Goal: Task Accomplishment & Management: Use online tool/utility

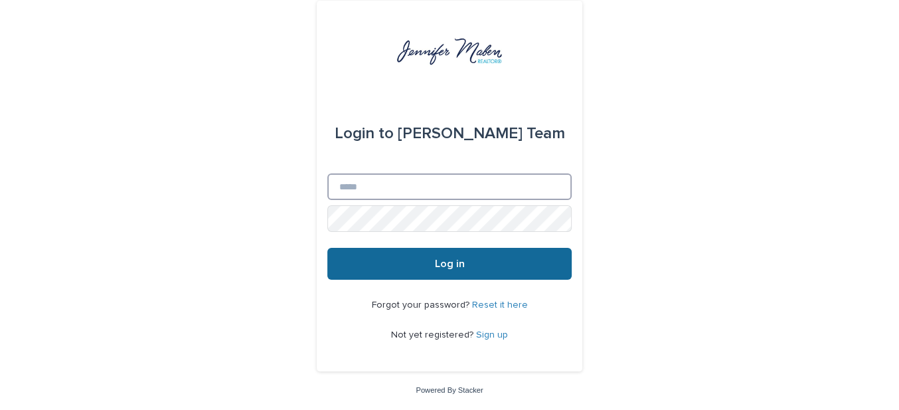
type input "**********"
click at [442, 265] on span "Log in" at bounding box center [450, 263] width 30 height 11
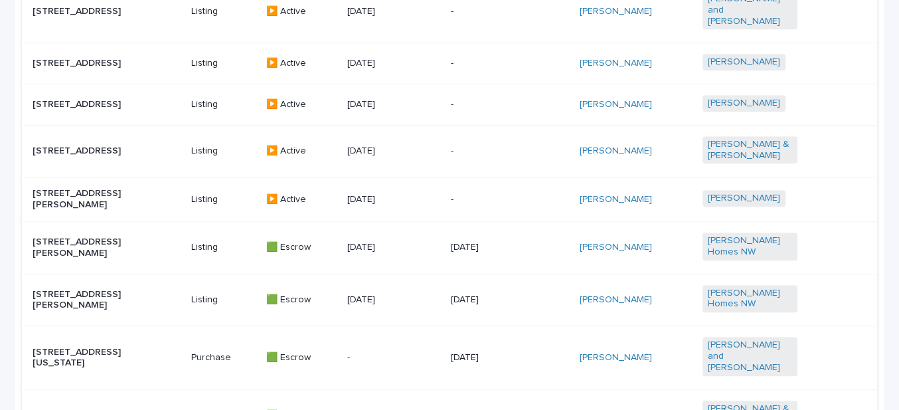
scroll to position [710, 0]
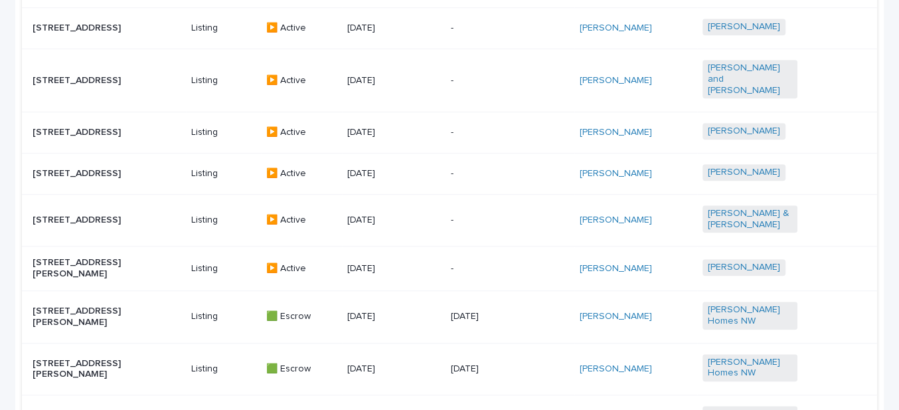
click at [101, 214] on p "[STREET_ADDRESS]" at bounding box center [80, 219] width 95 height 11
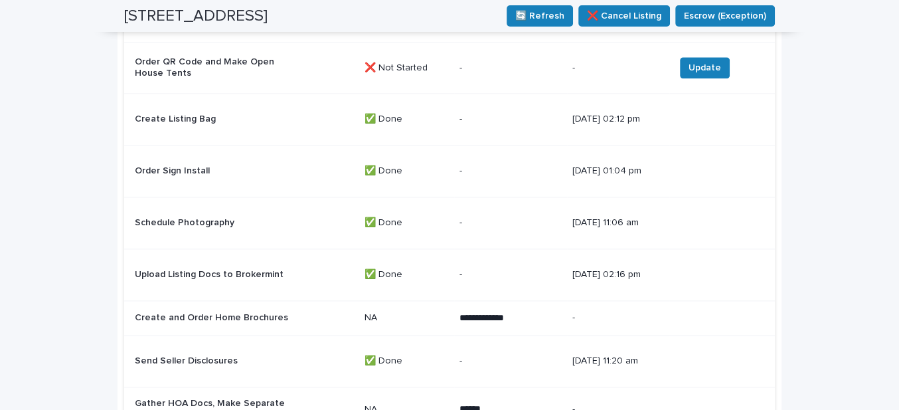
scroll to position [1272, 0]
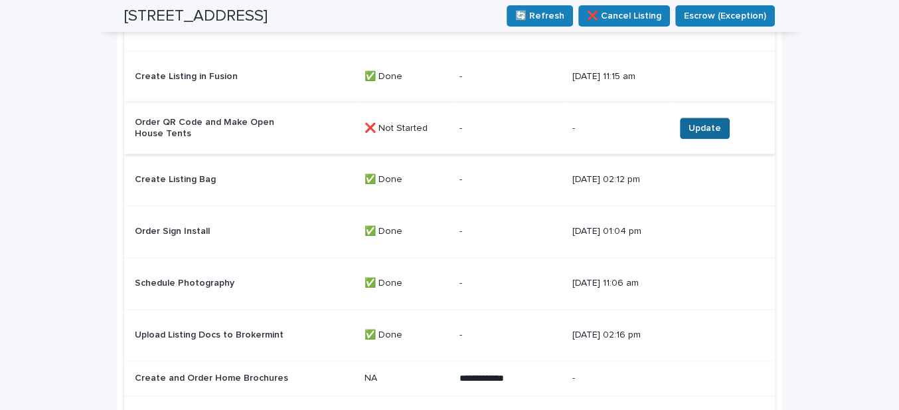
click at [708, 133] on span "Update" at bounding box center [705, 128] width 33 height 13
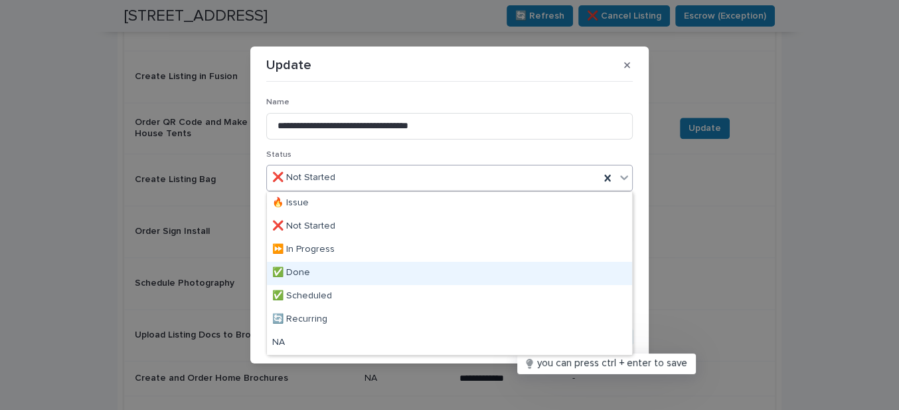
click at [304, 270] on div "✅ Done" at bounding box center [449, 273] width 365 height 23
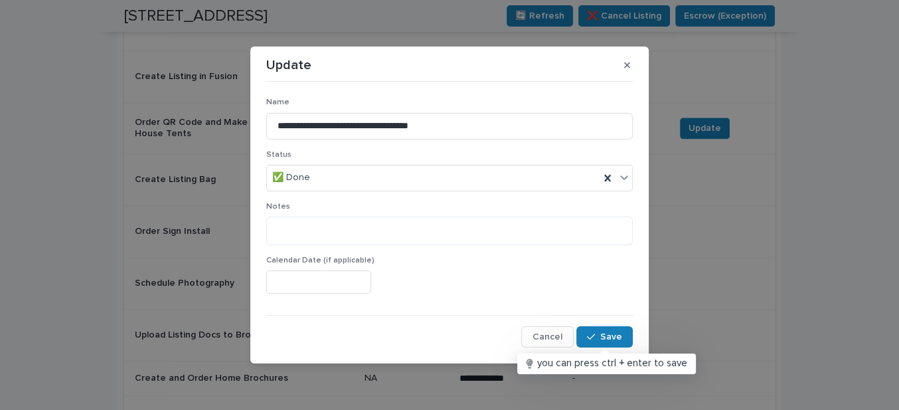
drag, startPoint x: 616, startPoint y: 335, endPoint x: 502, endPoint y: 290, distance: 122.8
click at [615, 335] on span "Save" at bounding box center [611, 336] width 22 height 9
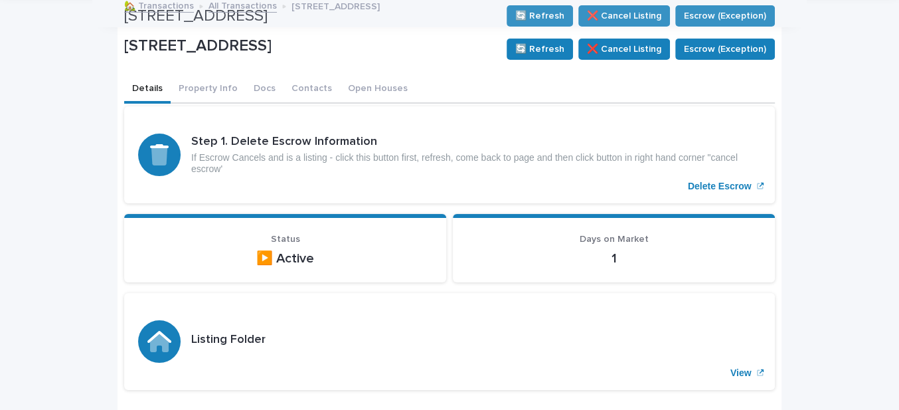
scroll to position [0, 0]
